Goal: Find specific page/section: Find specific page/section

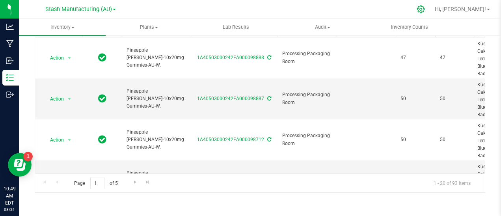
click at [425, 10] on icon at bounding box center [420, 9] width 8 height 8
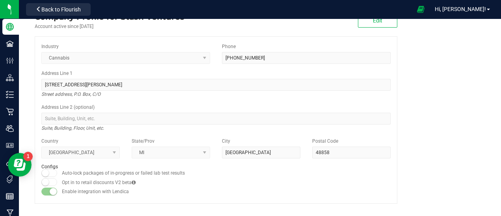
scroll to position [16, 0]
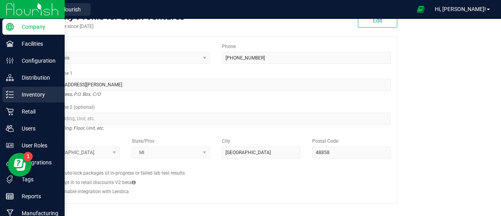
click at [31, 93] on p "Inventory" at bounding box center [37, 94] width 47 height 9
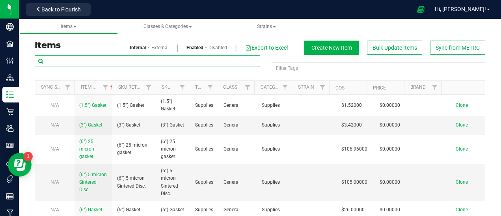
click at [96, 59] on input "text" at bounding box center [147, 61] width 225 height 12
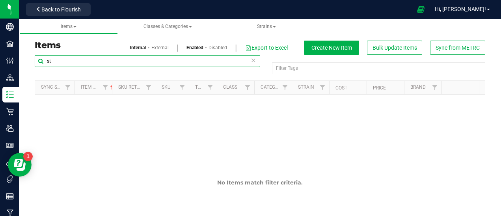
type input "s"
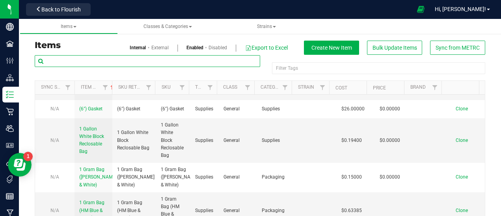
scroll to position [101, 0]
